Goal: Task Accomplishment & Management: Use online tool/utility

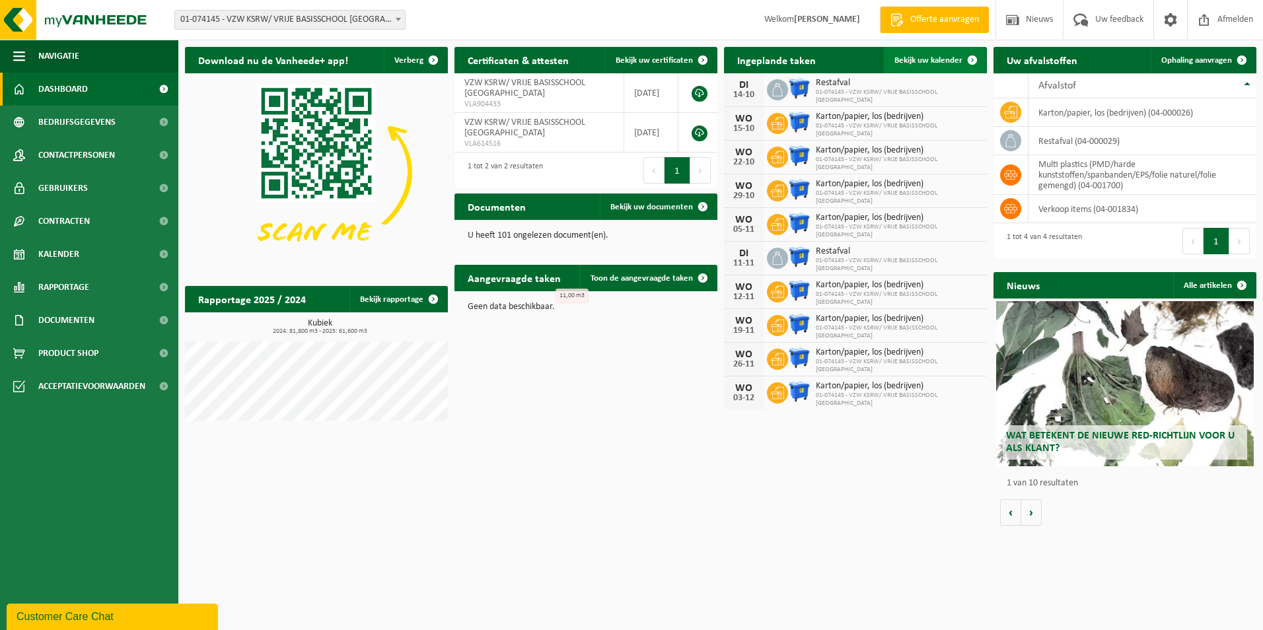
click at [926, 61] on span "Bekijk uw kalender" at bounding box center [928, 60] width 68 height 9
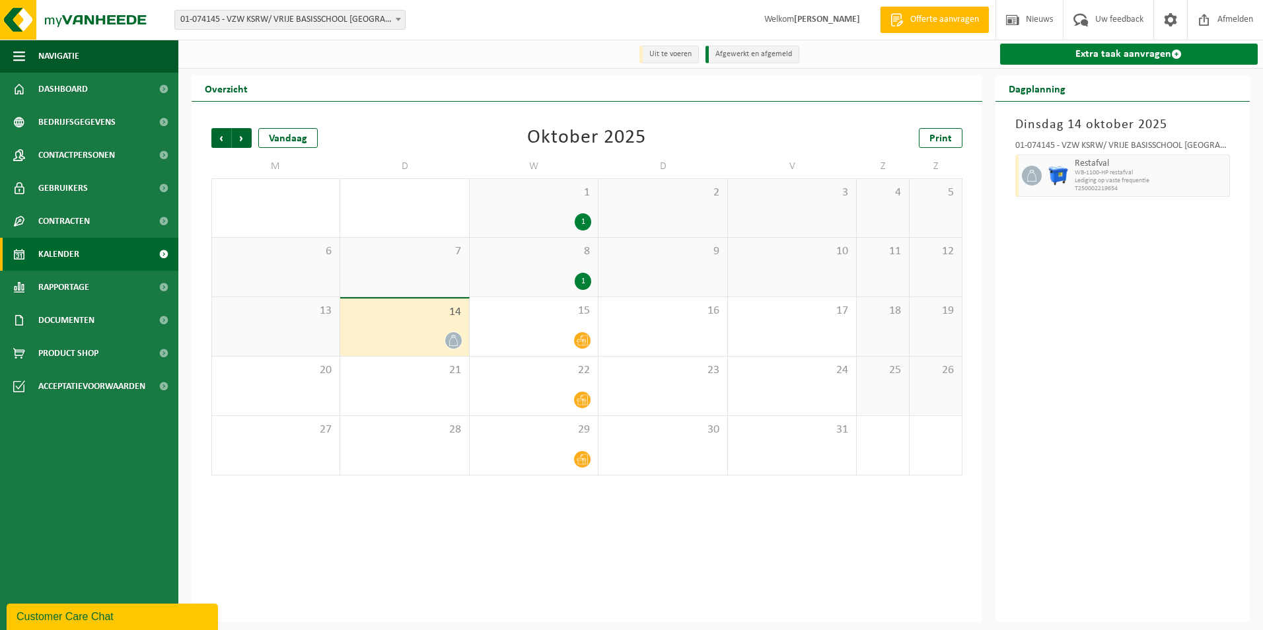
click at [1140, 52] on link "Extra taak aanvragen" at bounding box center [1129, 54] width 258 height 21
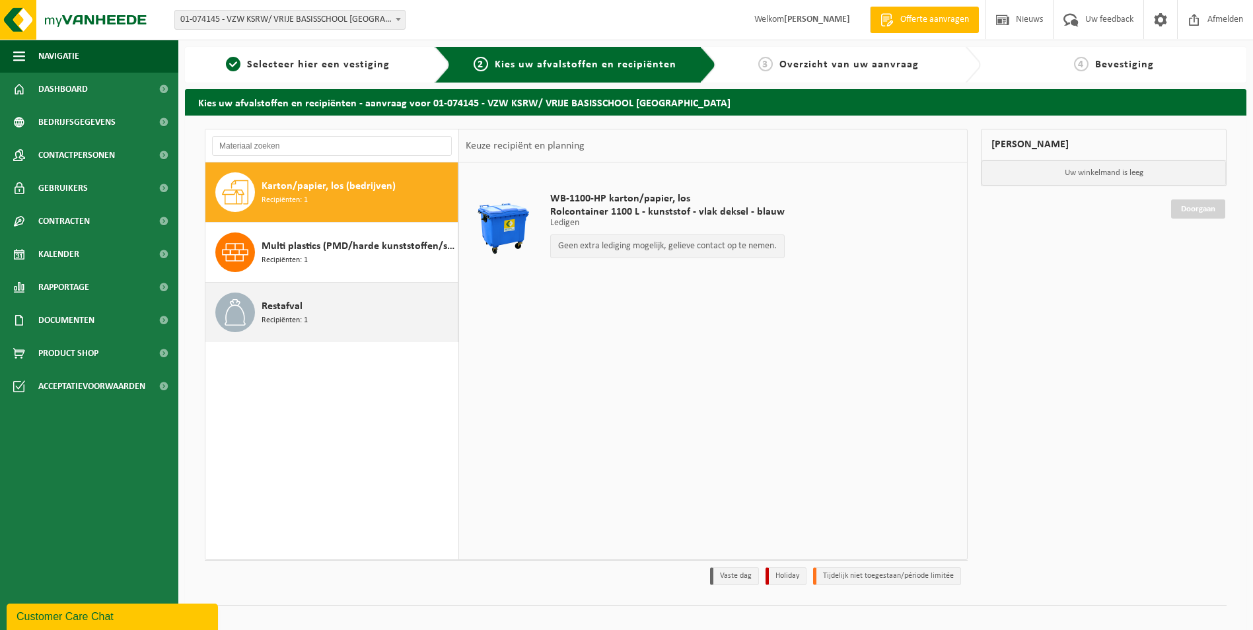
click at [329, 320] on div "Restafval Recipiënten: 1" at bounding box center [358, 313] width 193 height 40
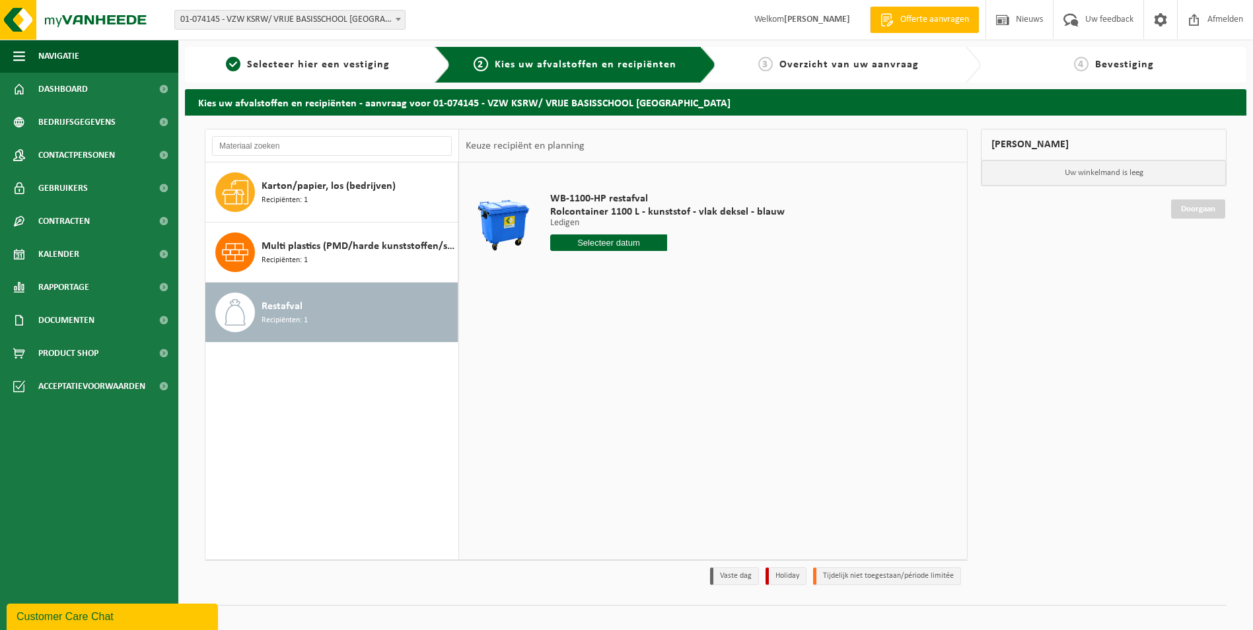
click at [602, 243] on input "text" at bounding box center [609, 242] width 118 height 17
click at [581, 382] on div "21" at bounding box center [585, 381] width 23 height 21
type input "Van 2025-10-21"
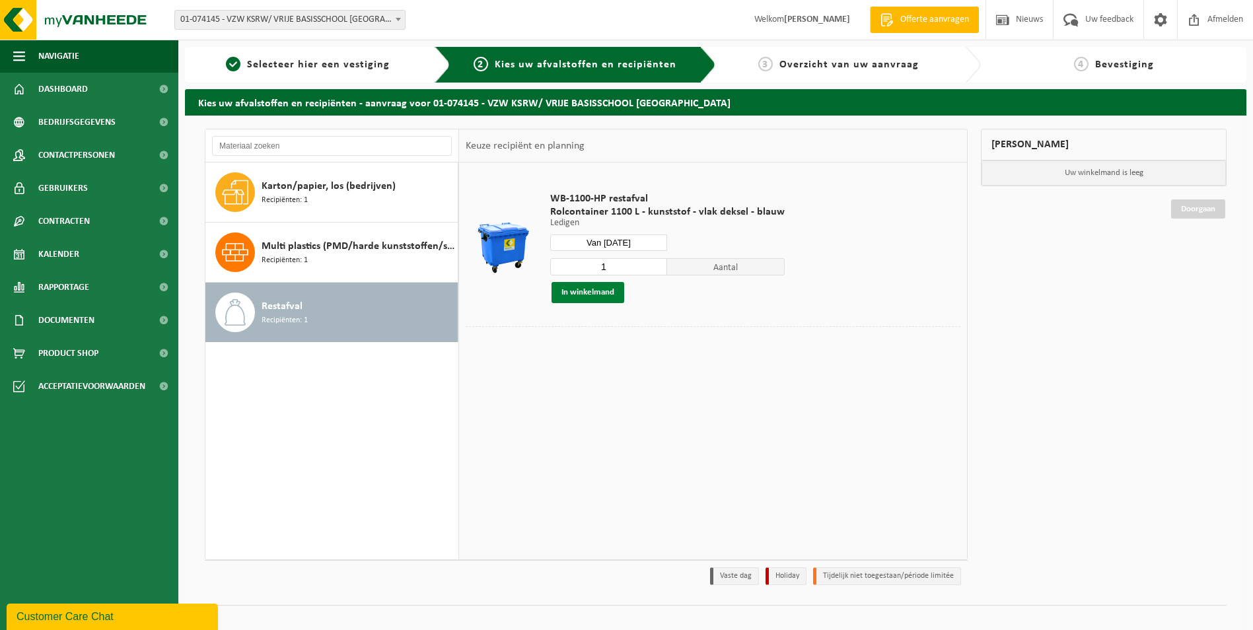
click at [596, 299] on button "In winkelmand" at bounding box center [587, 292] width 73 height 21
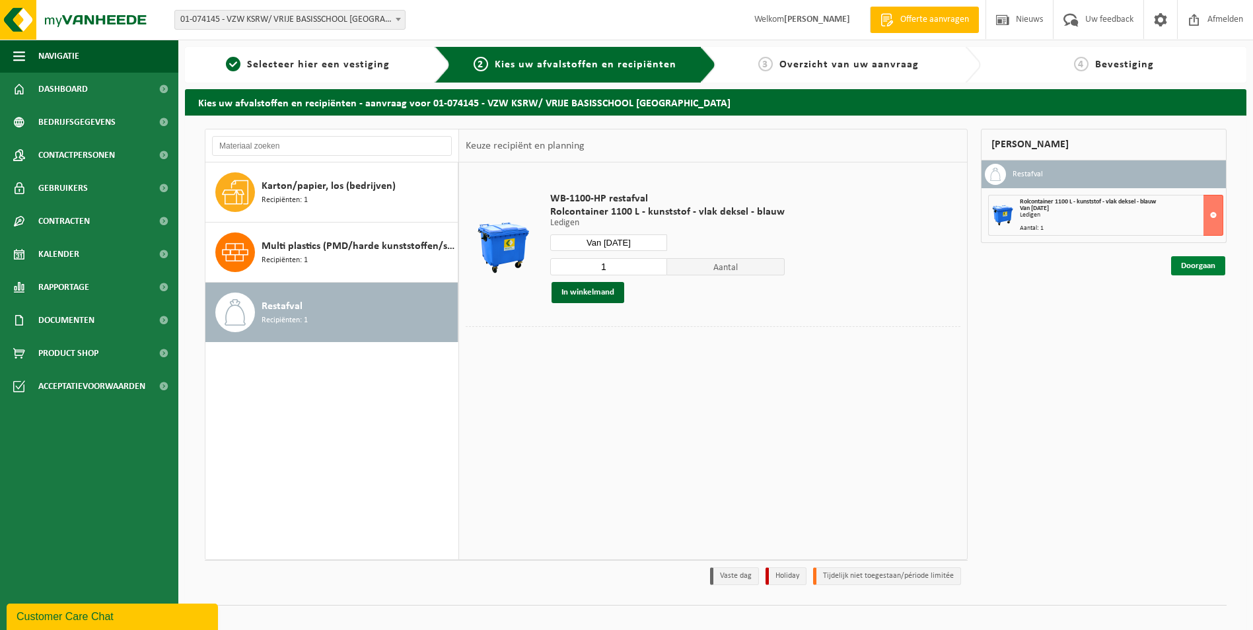
click at [1216, 267] on link "Doorgaan" at bounding box center [1198, 265] width 54 height 19
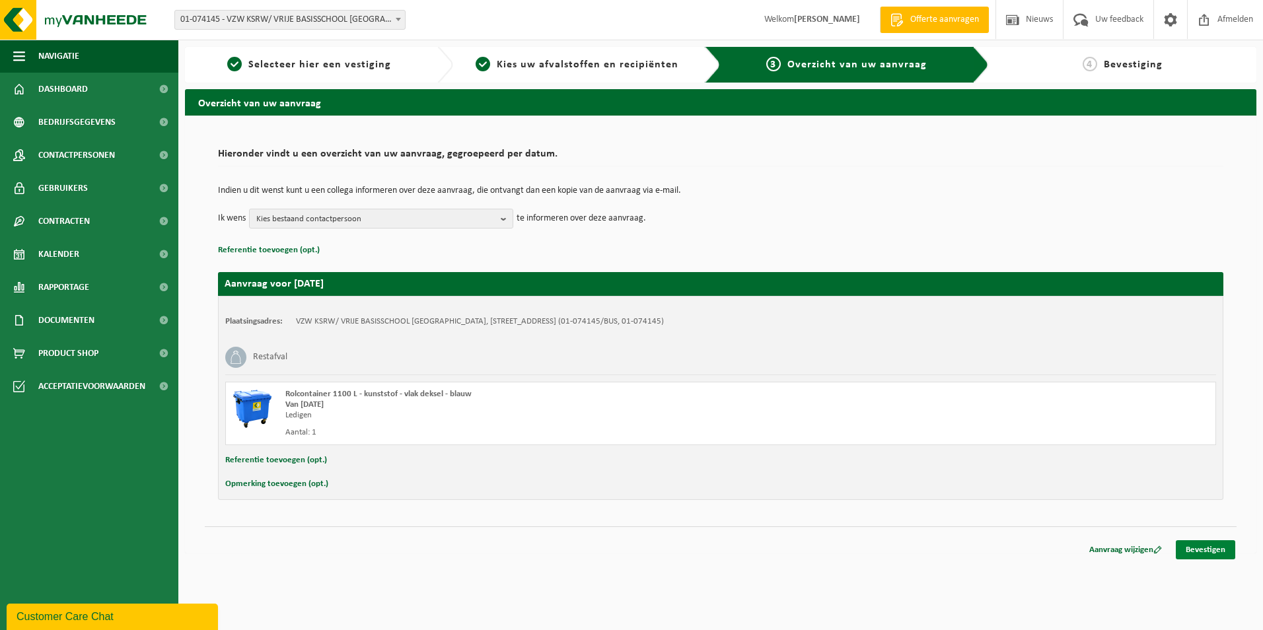
click at [1203, 553] on link "Bevestigen" at bounding box center [1205, 549] width 59 height 19
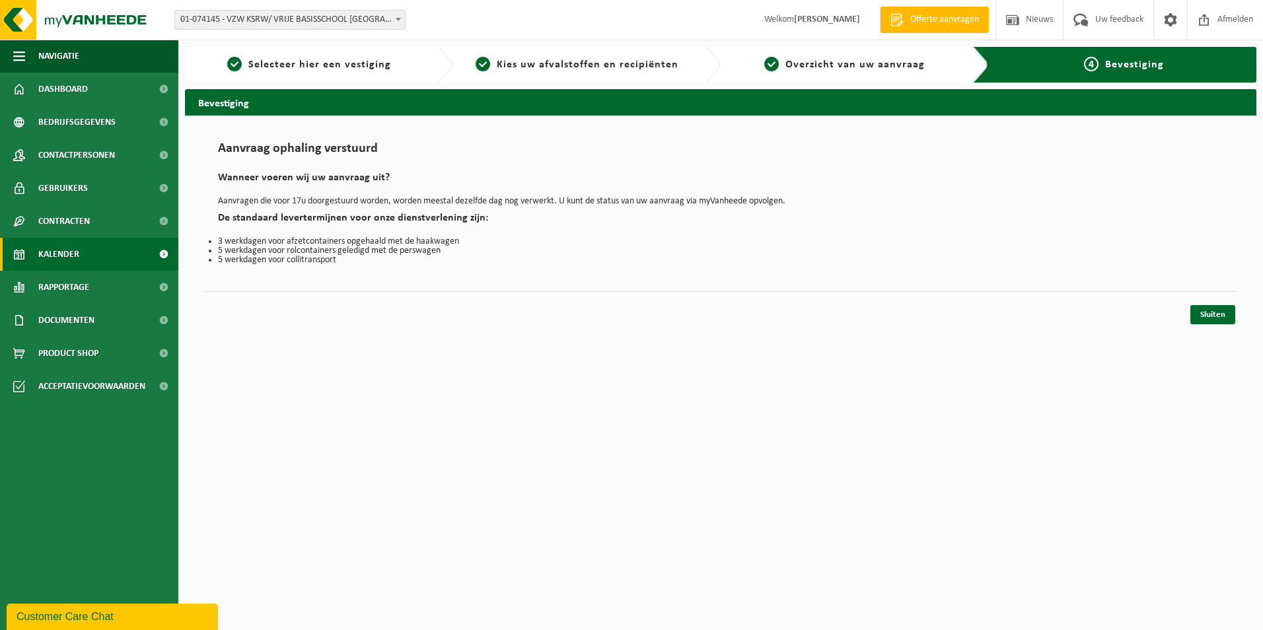
click at [66, 246] on span "Kalender" at bounding box center [58, 254] width 41 height 33
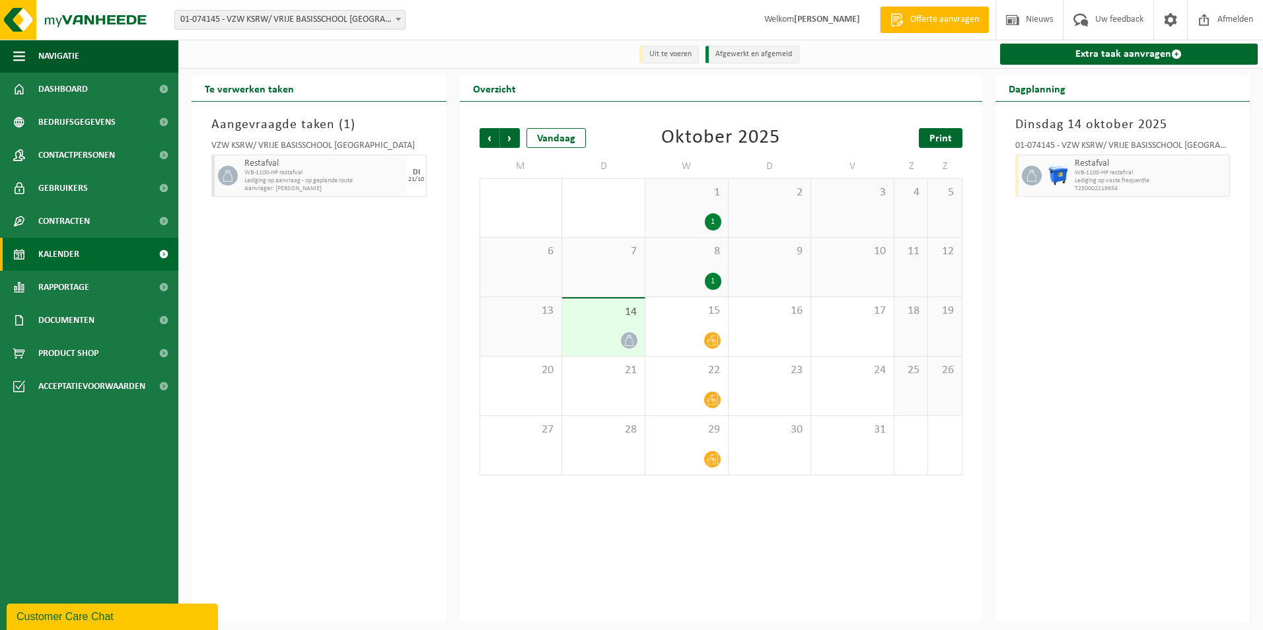
click at [942, 139] on span "Print" at bounding box center [940, 138] width 22 height 11
click at [514, 144] on span "Volgende" at bounding box center [510, 138] width 20 height 20
click at [929, 139] on link "Print" at bounding box center [941, 138] width 44 height 20
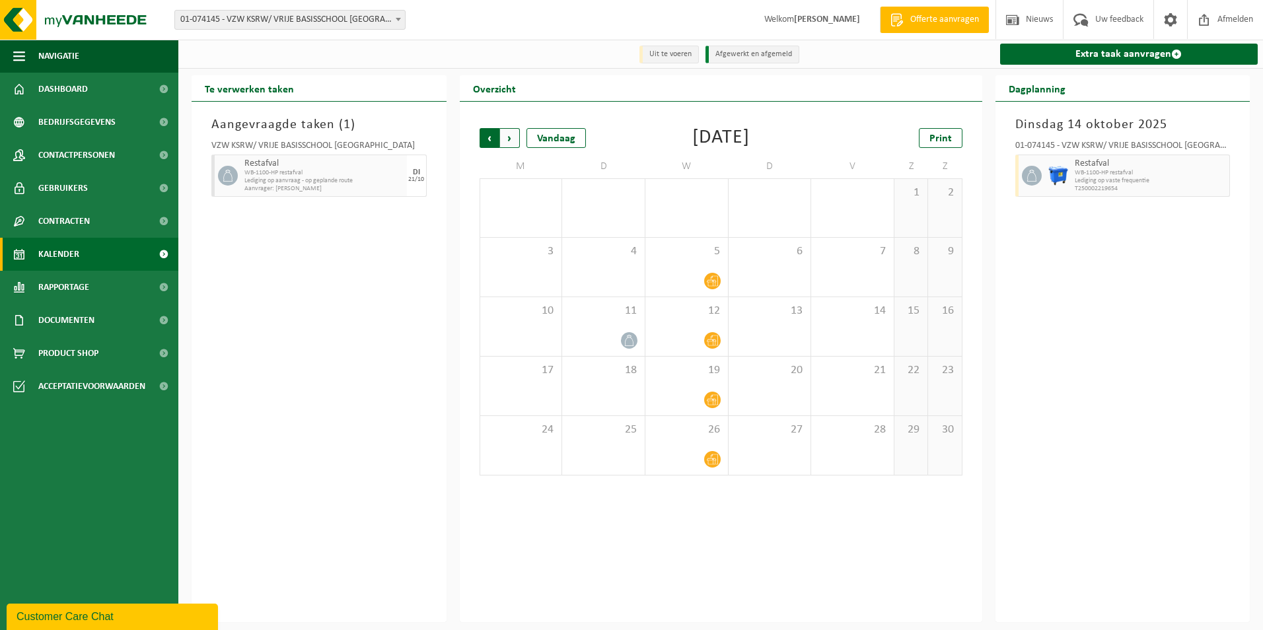
click at [509, 133] on span "Volgende" at bounding box center [510, 138] width 20 height 20
click at [920, 140] on link "Print" at bounding box center [941, 138] width 44 height 20
click at [515, 140] on span "Volgende" at bounding box center [510, 138] width 20 height 20
